Goal: Information Seeking & Learning: Learn about a topic

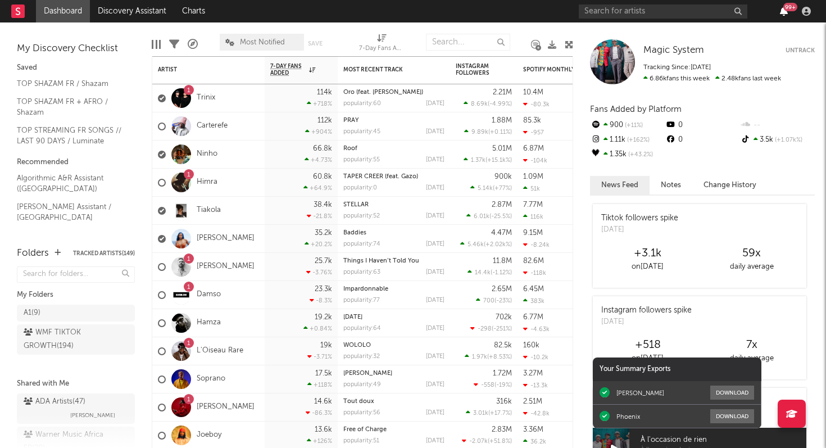
click at [786, 12] on icon "button" at bounding box center [784, 11] width 8 height 9
click at [552, 15] on nav "Dashboard Discovery Assistant Charts 99 +" at bounding box center [413, 11] width 826 height 22
click at [666, 13] on input "text" at bounding box center [663, 11] width 169 height 14
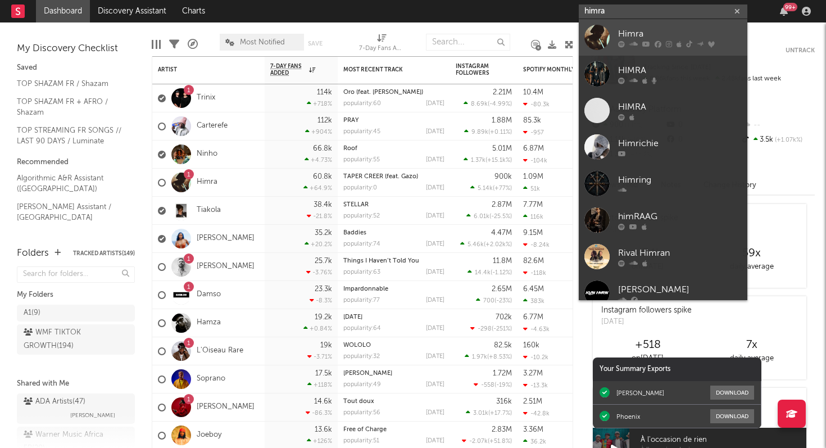
type input "himra"
click at [678, 43] on icon at bounding box center [679, 43] width 5 height 7
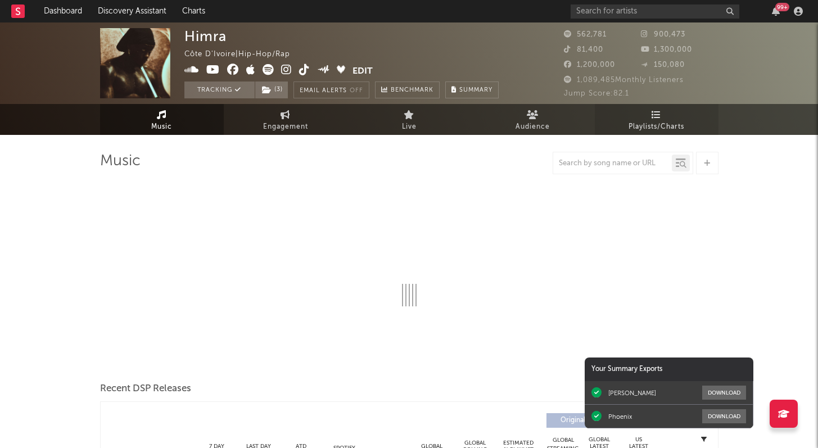
click at [659, 122] on span "Playlists/Charts" at bounding box center [656, 126] width 56 height 13
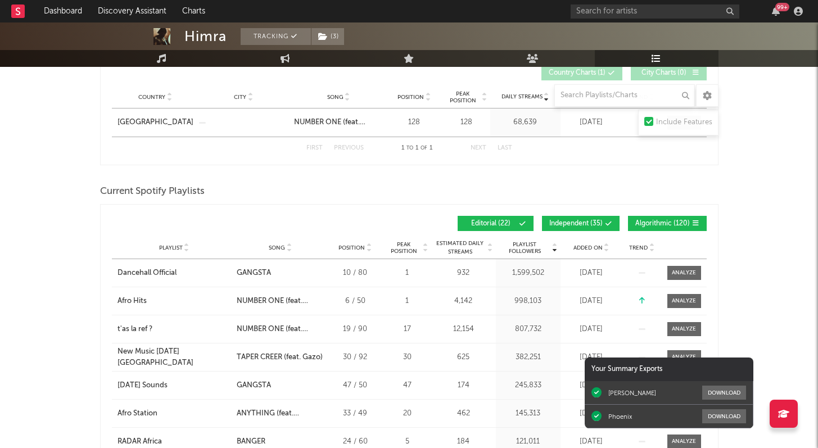
scroll to position [208, 0]
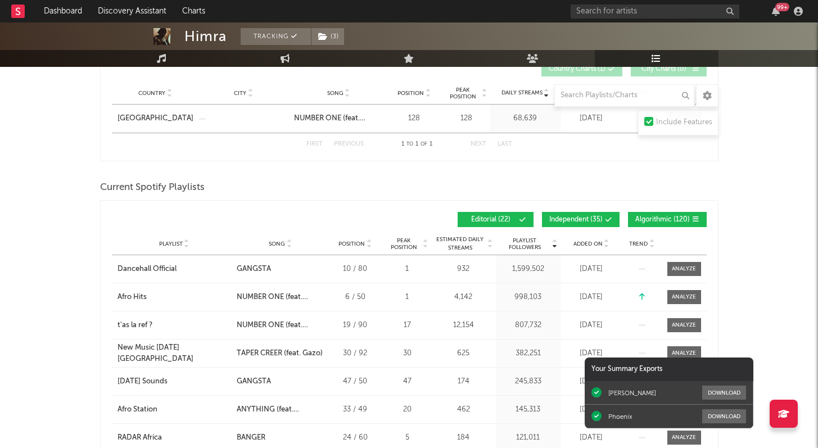
click at [591, 247] on div "Added On" at bounding box center [591, 243] width 56 height 8
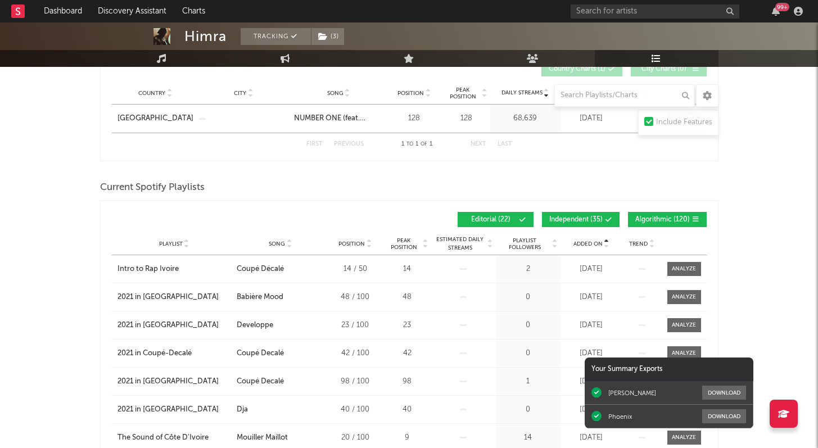
click at [591, 247] on div "Added On" at bounding box center [591, 243] width 56 height 8
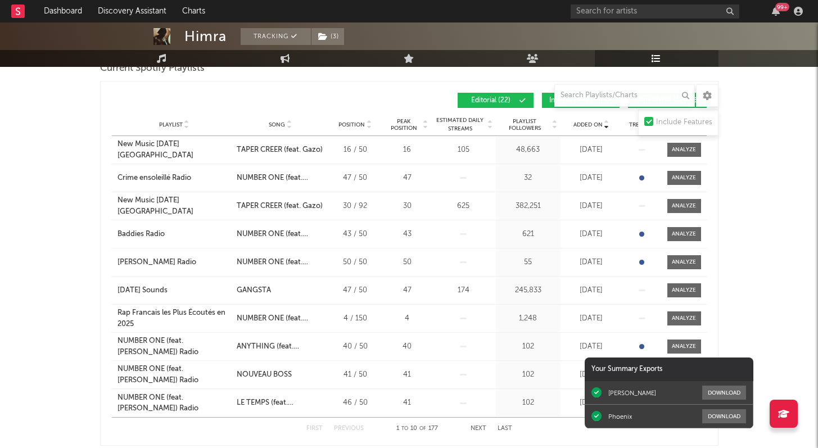
scroll to position [323, 0]
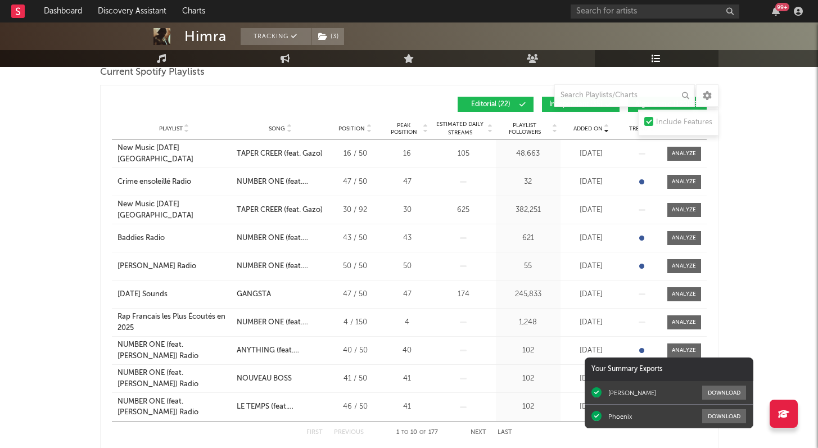
click at [522, 129] on span "Playlist Followers" at bounding box center [524, 128] width 52 height 13
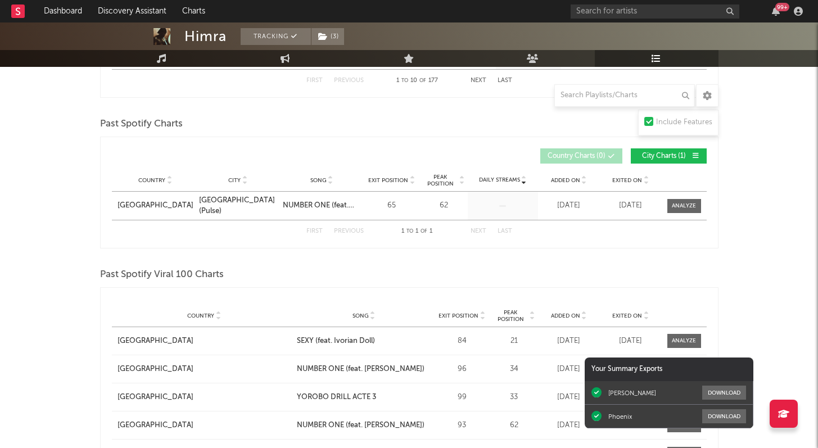
scroll to position [678, 0]
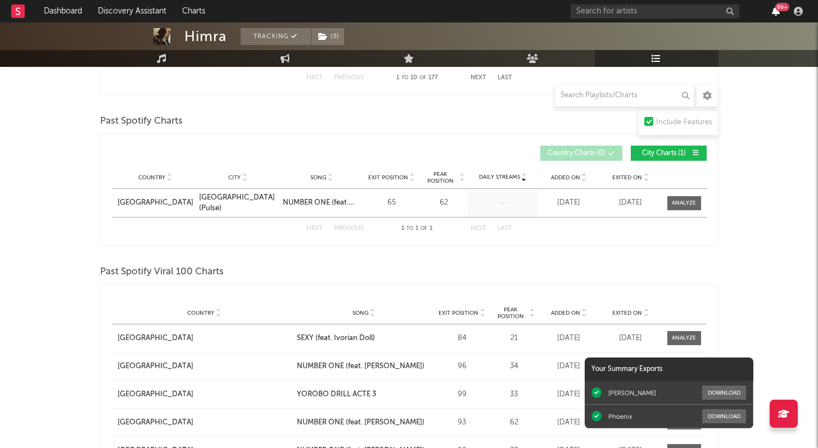
click at [773, 13] on icon "button" at bounding box center [775, 11] width 8 height 9
click at [68, 218] on div "Himra Tracking ( 3 ) [GEOGRAPHIC_DATA] | Hip-Hop/Rap Edit Tracking ( 3 ) Email …" at bounding box center [409, 154] width 818 height 1619
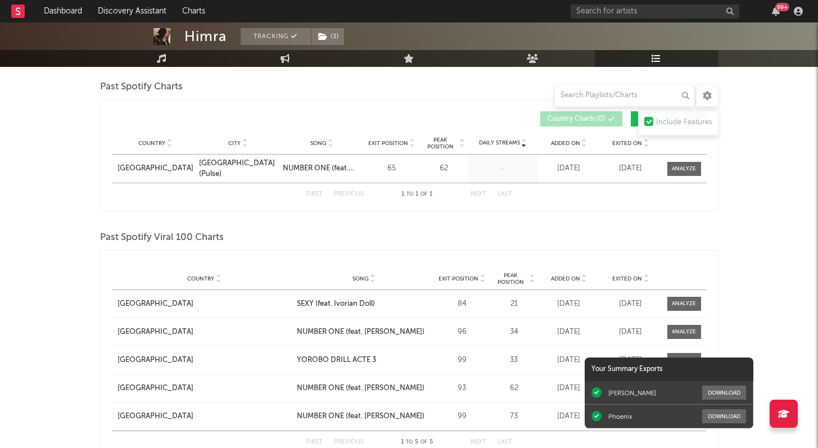
scroll to position [0, 0]
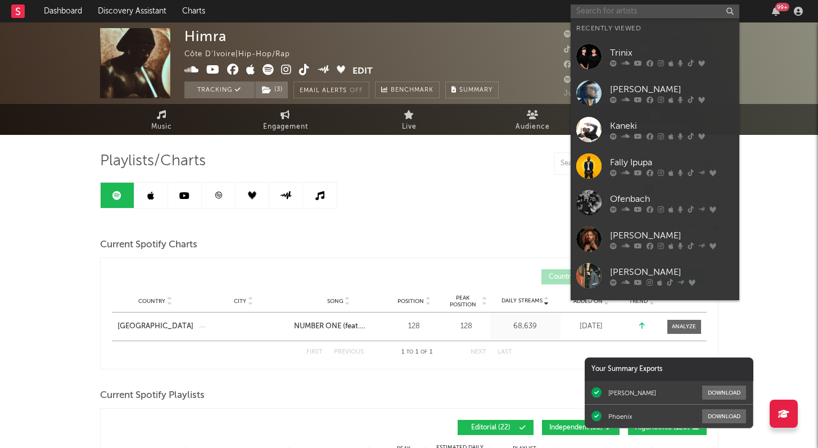
click at [640, 15] on input "text" at bounding box center [654, 11] width 169 height 14
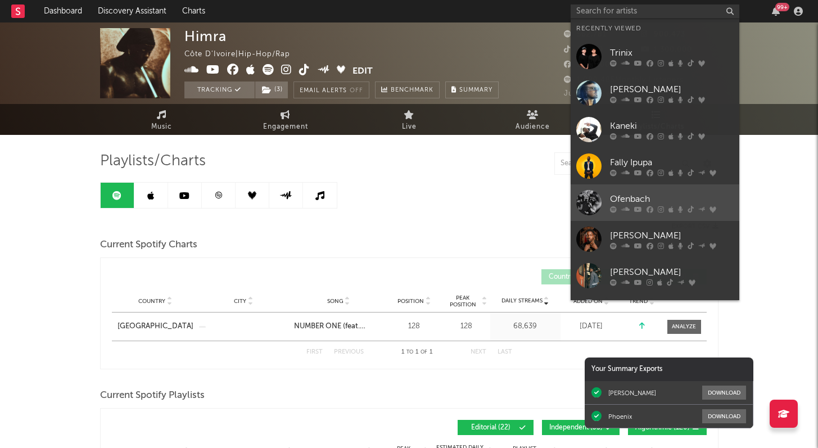
click at [651, 207] on icon at bounding box center [649, 209] width 7 height 7
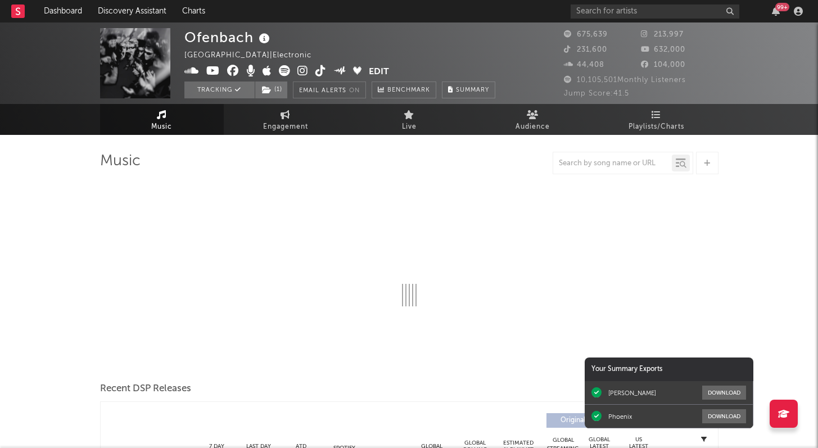
select select "6m"
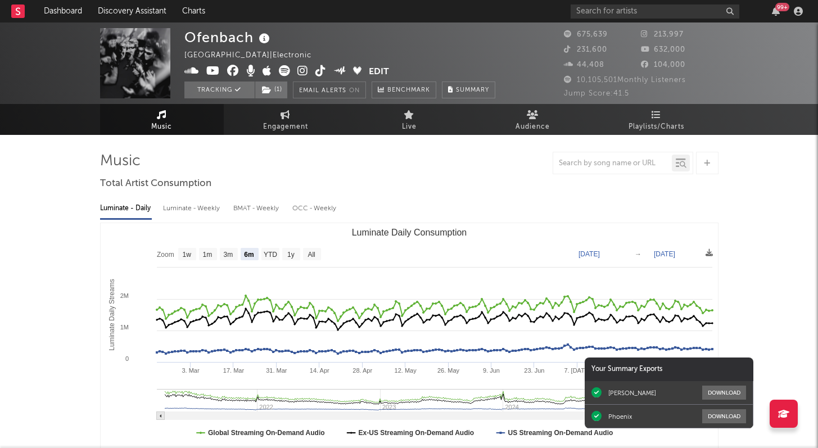
click at [777, 10] on div "99 +" at bounding box center [782, 7] width 14 height 8
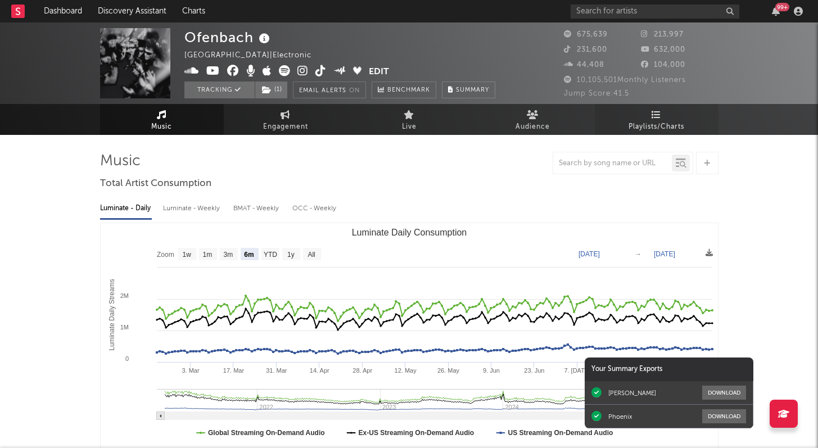
click at [645, 121] on span "Playlists/Charts" at bounding box center [656, 126] width 56 height 13
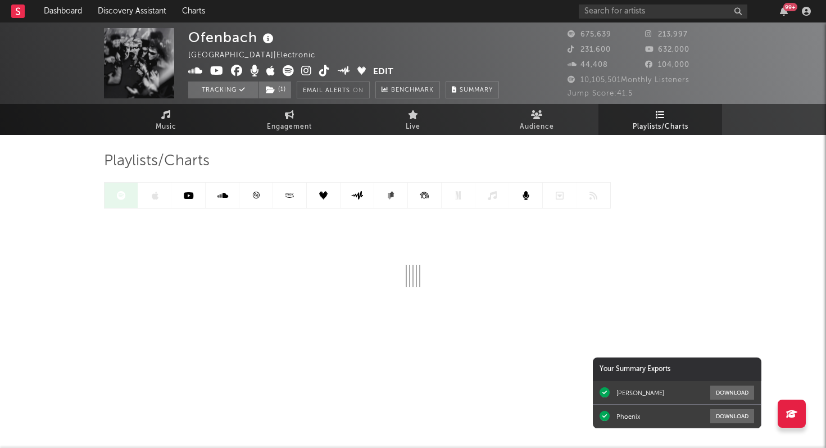
click at [255, 197] on icon at bounding box center [256, 195] width 7 height 7
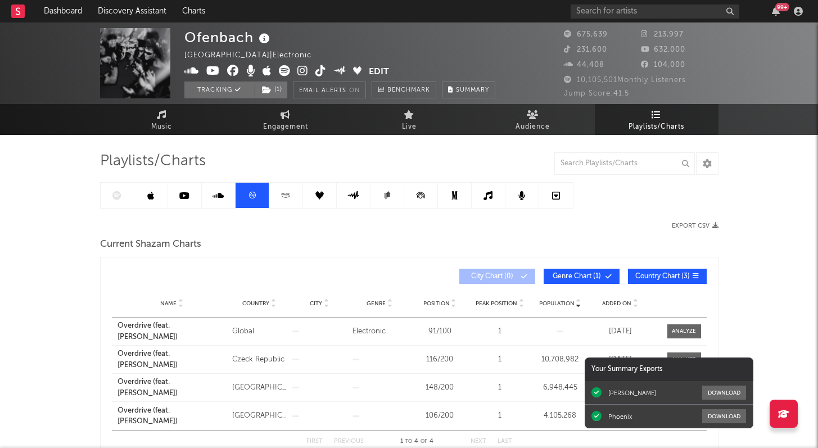
click at [150, 196] on icon at bounding box center [150, 195] width 7 height 9
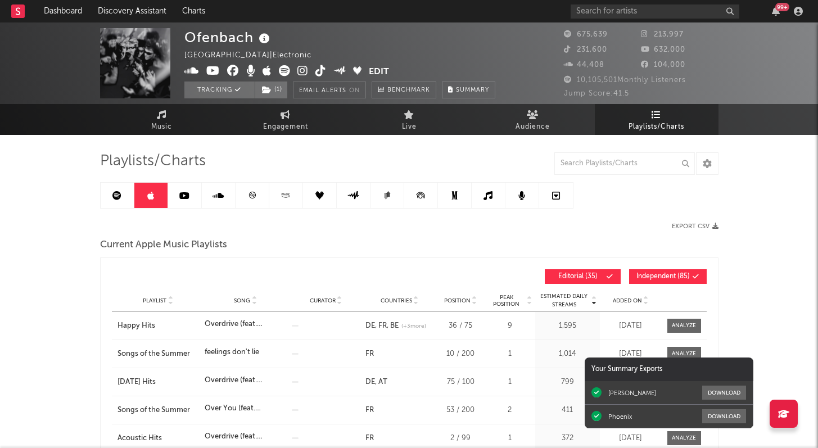
click at [624, 302] on span "Added On" at bounding box center [626, 300] width 29 height 7
click at [633, 301] on span "Added On" at bounding box center [626, 300] width 29 height 7
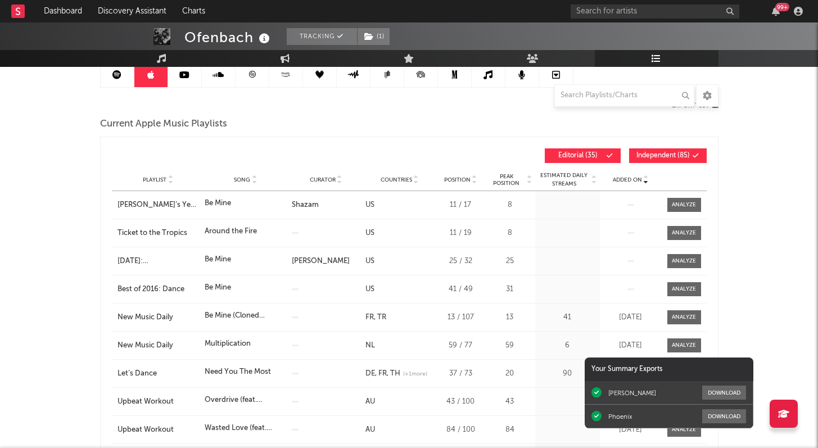
scroll to position [111, 0]
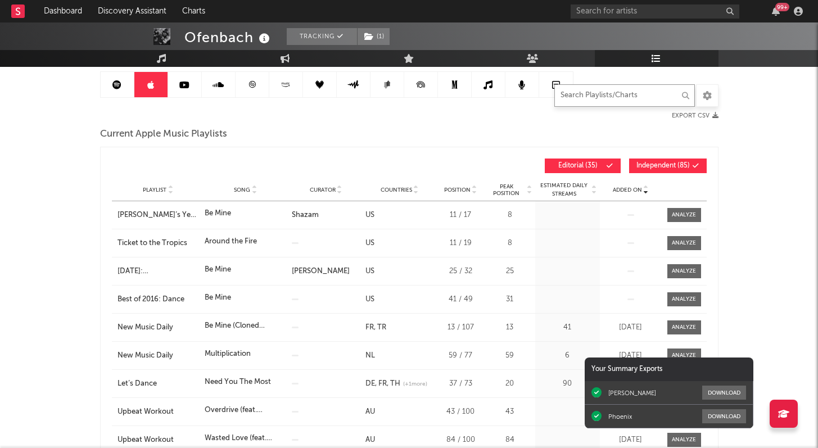
click at [597, 101] on input "text" at bounding box center [624, 95] width 140 height 22
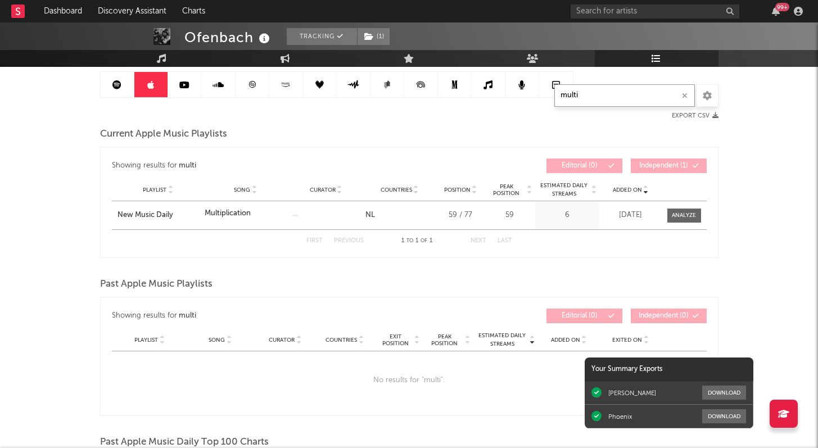
type input "multi"
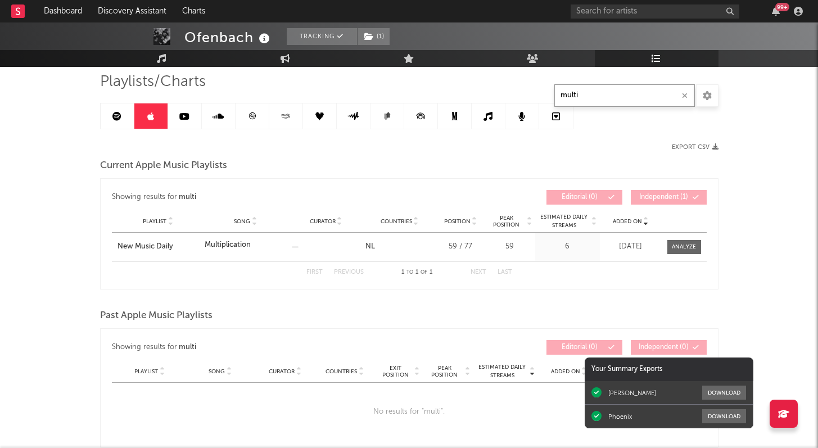
scroll to position [76, 0]
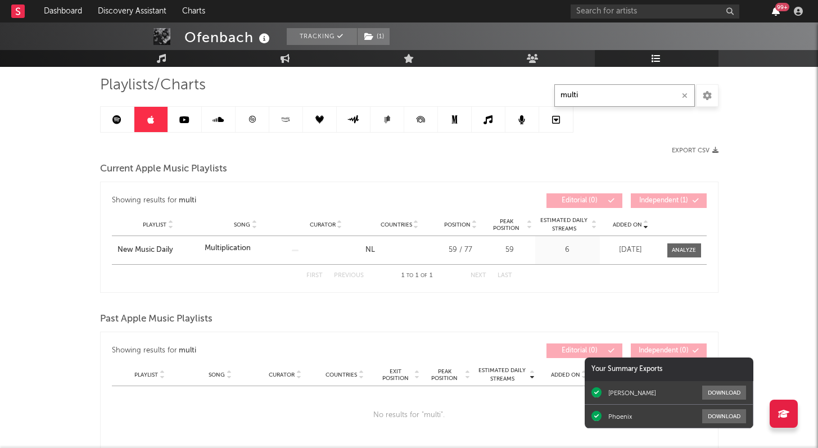
click at [776, 13] on icon "button" at bounding box center [775, 11] width 8 height 9
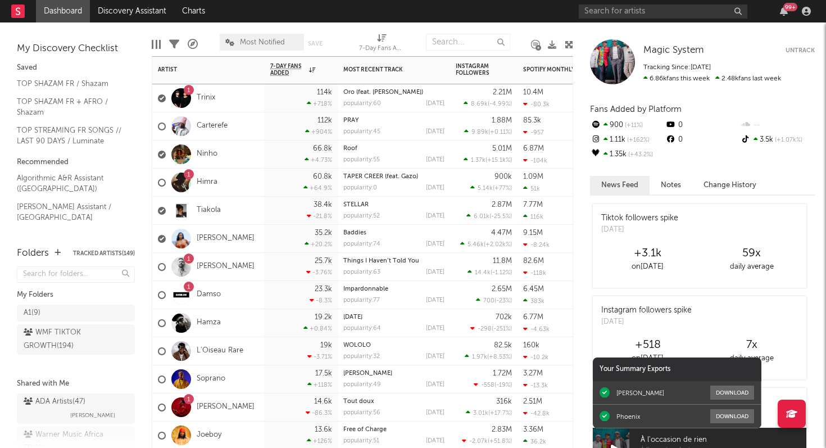
click at [184, 90] on div "1" at bounding box center [189, 90] width 10 height 10
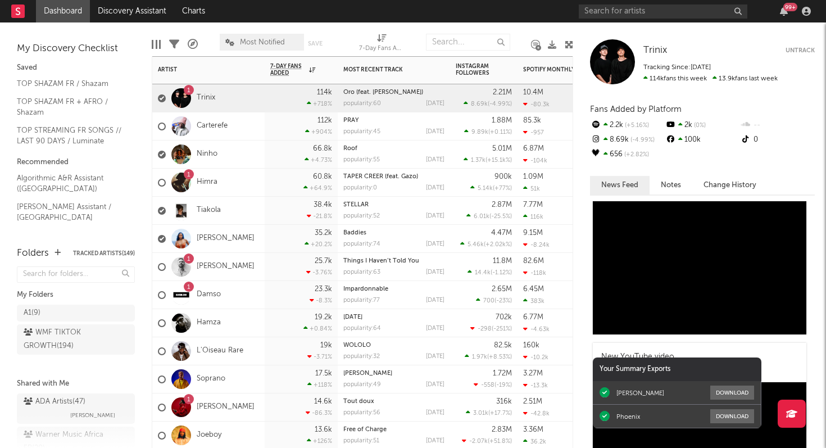
scroll to position [44, 0]
click at [785, 15] on icon "button" at bounding box center [784, 11] width 8 height 9
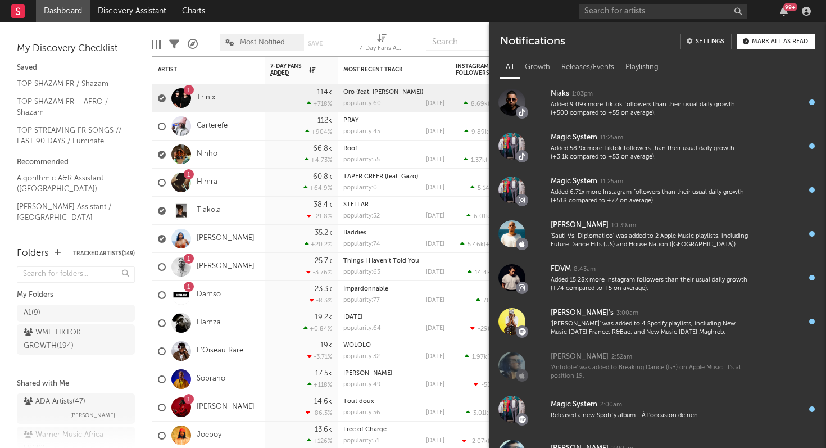
scroll to position [3, 0]
